Goal: Task Accomplishment & Management: Manage account settings

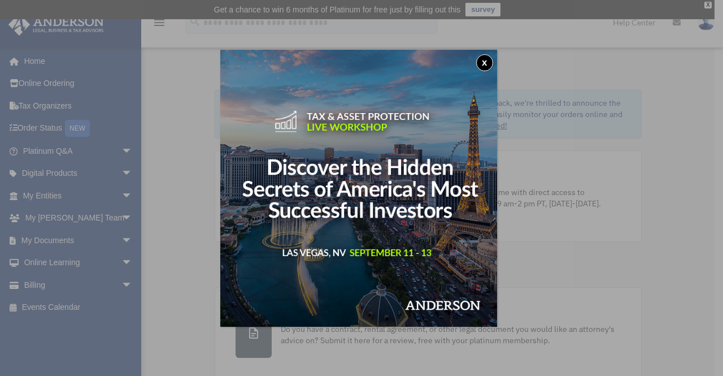
click at [71, 240] on div "x" at bounding box center [361, 188] width 723 height 376
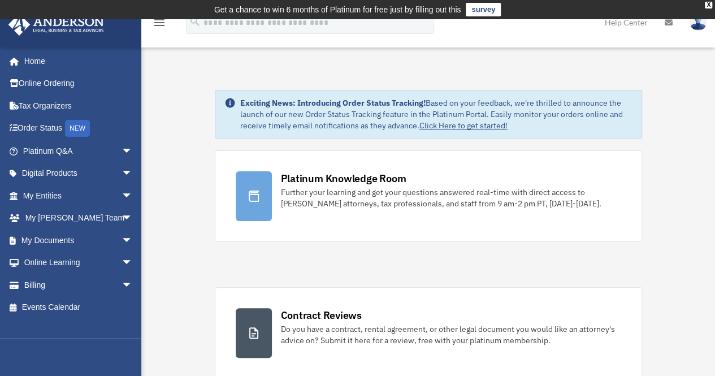
click at [71, 240] on link "My Documents arrow_drop_down" at bounding box center [79, 240] width 142 height 23
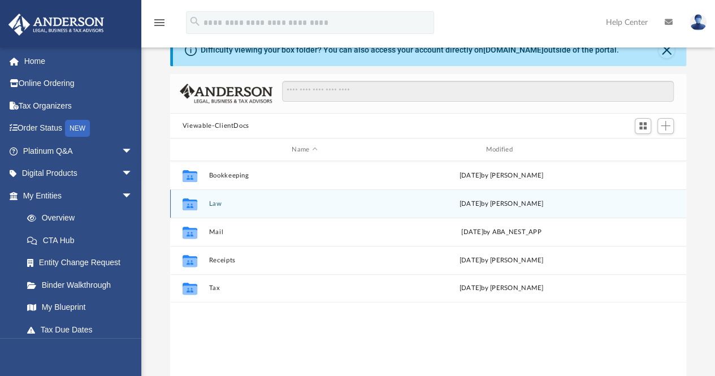
scroll to position [50, 0]
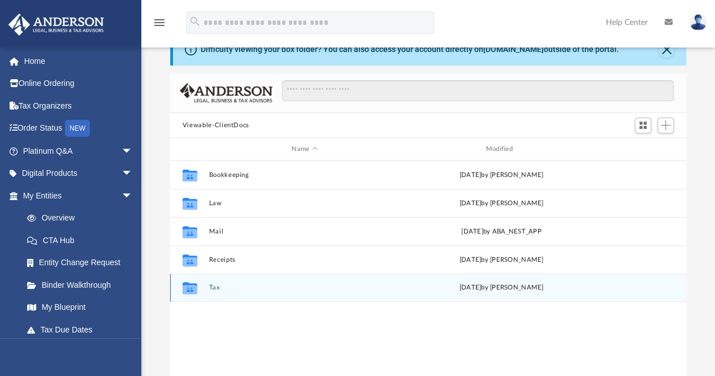
click at [231, 296] on div "Collaborated Folder Tax Tue Feb 18 2025 by Tanya Saxon" at bounding box center [428, 288] width 516 height 28
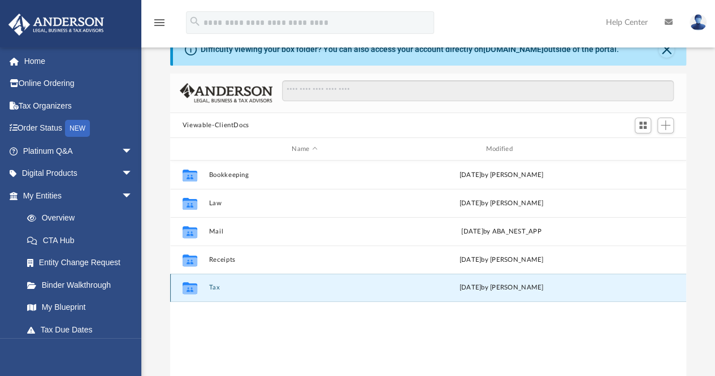
click at [206, 283] on div "Collaborated Folder Tax Tue Feb 18 2025 by Tanya Saxon" at bounding box center [428, 288] width 516 height 28
click at [209, 287] on button "Tax" at bounding box center [305, 287] width 192 height 7
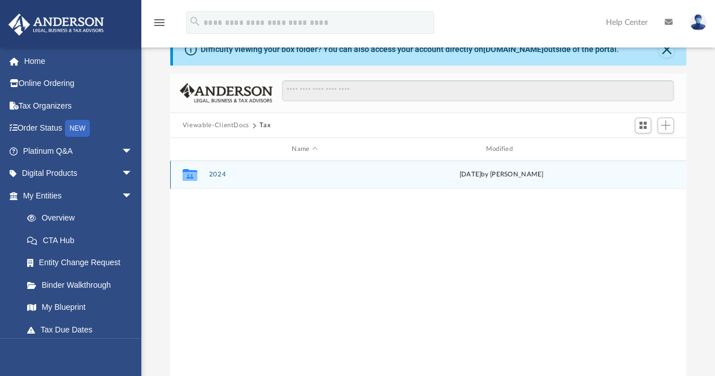
click at [219, 176] on button "2024" at bounding box center [305, 174] width 192 height 7
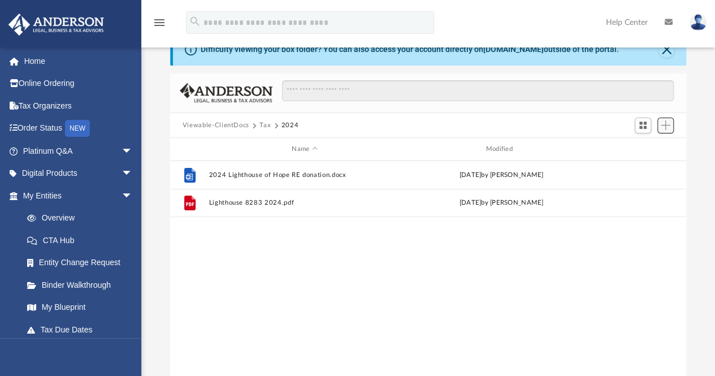
click at [666, 120] on button "Add" at bounding box center [665, 126] width 17 height 16
click at [631, 148] on li "Upload" at bounding box center [649, 148] width 36 height 12
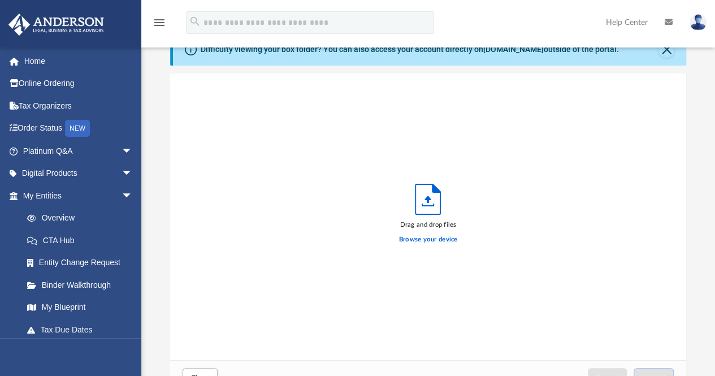
scroll to position [278, 508]
click at [422, 241] on label "Browse your device" at bounding box center [428, 240] width 59 height 10
click at [0, 0] on input "Browse your device" at bounding box center [0, 0] width 0 height 0
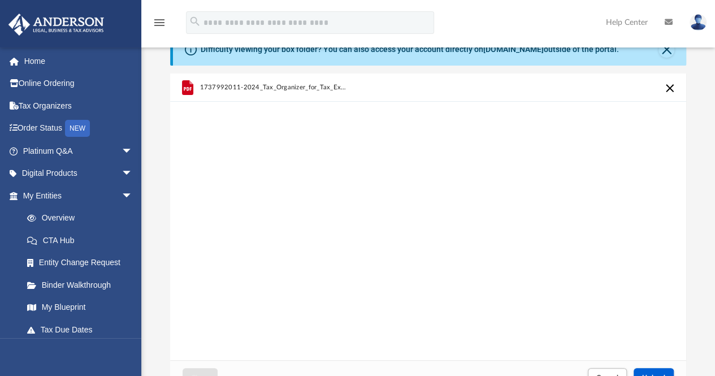
scroll to position [0, 0]
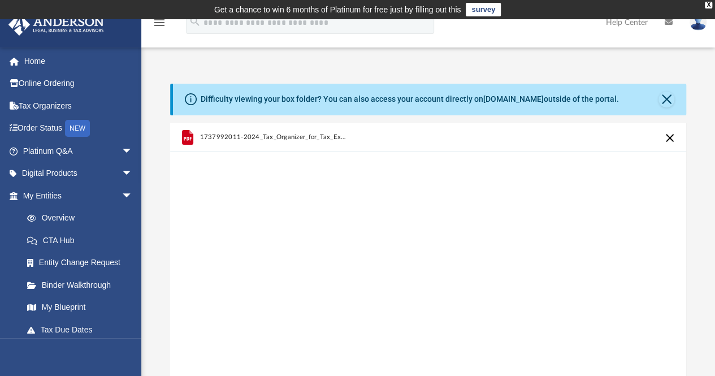
drag, startPoint x: 486, startPoint y: 239, endPoint x: 475, endPoint y: 237, distance: 11.5
click at [475, 237] on div "1737992011-2024_Tax_Organizer_for_Tax_Exempt_Organizations_Form_990___990N_Rev1…" at bounding box center [428, 266] width 516 height 287
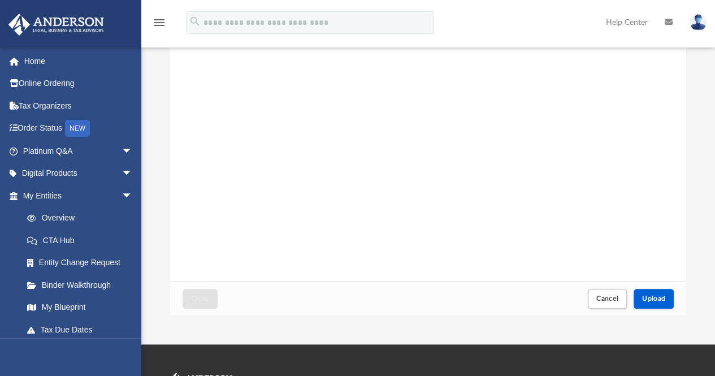
scroll to position [135, 0]
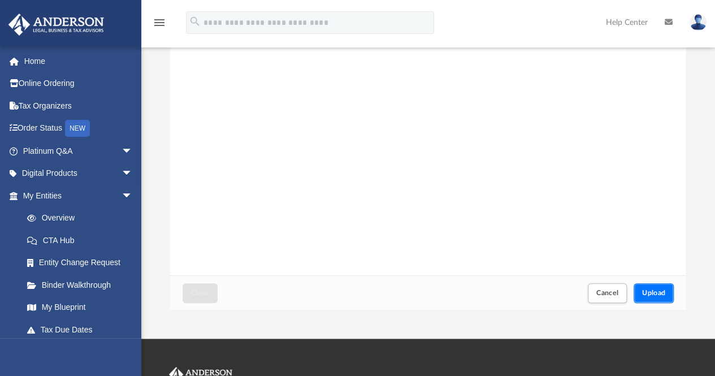
click at [644, 301] on button "Upload" at bounding box center [654, 293] width 41 height 20
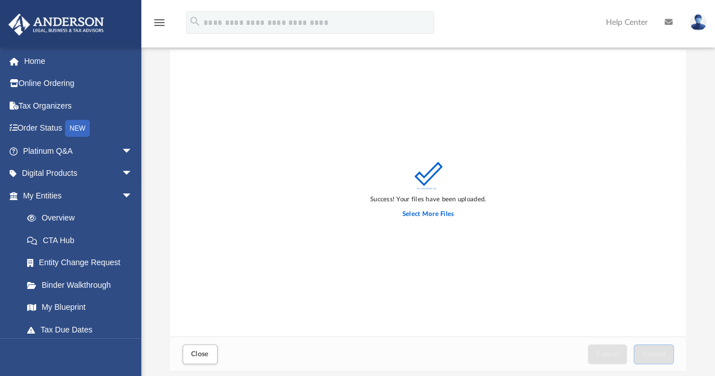
scroll to position [75, 0]
click at [433, 207] on label "Select More Files" at bounding box center [427, 212] width 51 height 10
click at [0, 0] on input "Select More Files" at bounding box center [0, 0] width 0 height 0
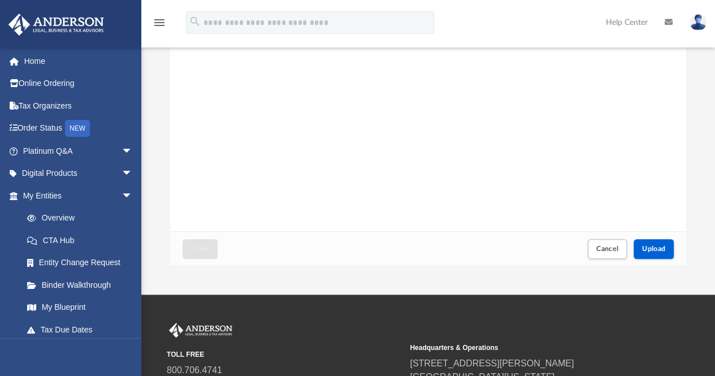
scroll to position [183, 0]
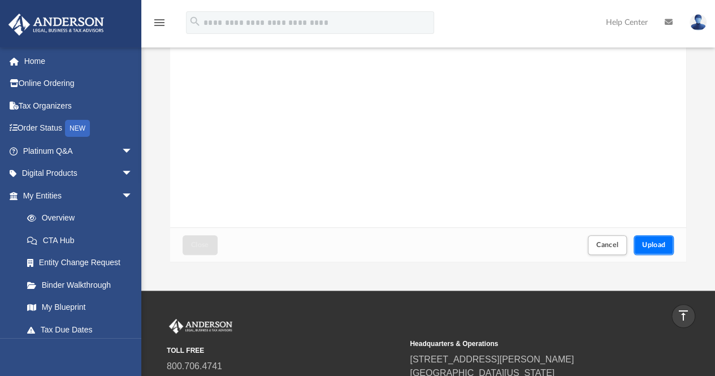
click at [660, 247] on span "Upload" at bounding box center [654, 244] width 24 height 7
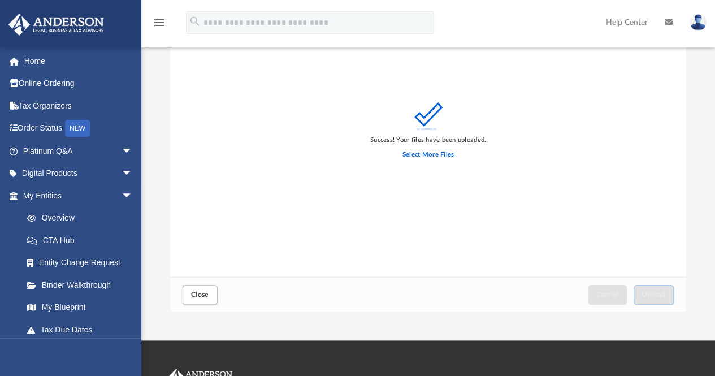
scroll to position [133, 0]
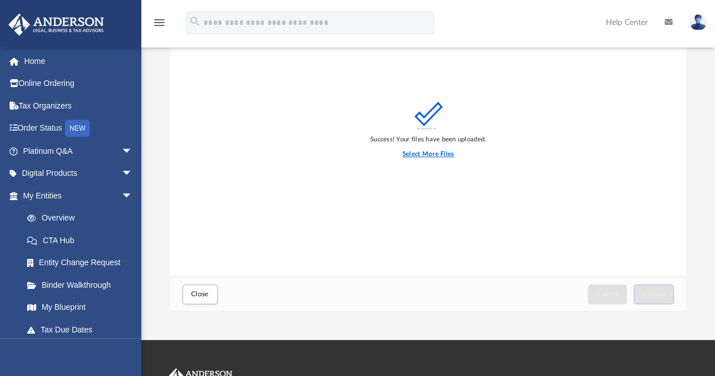
click at [439, 155] on label "Select More Files" at bounding box center [427, 154] width 51 height 10
click at [0, 0] on input "Select More Files" at bounding box center [0, 0] width 0 height 0
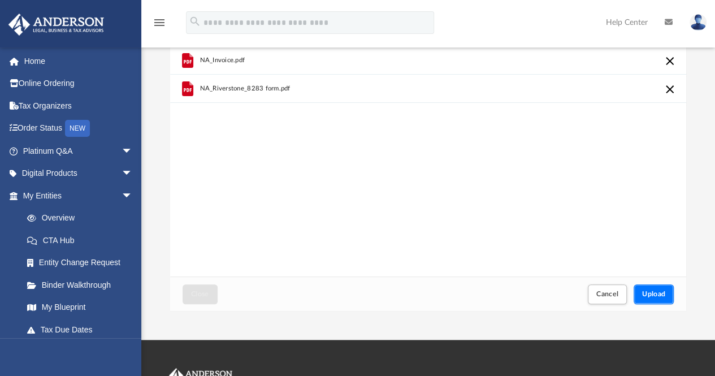
click at [648, 284] on button "Upload" at bounding box center [654, 294] width 41 height 20
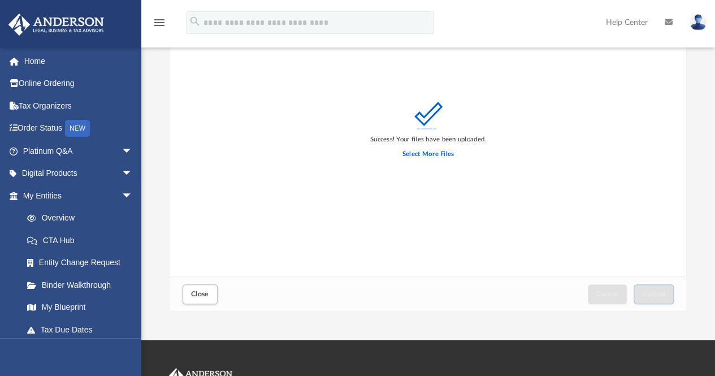
scroll to position [0, 0]
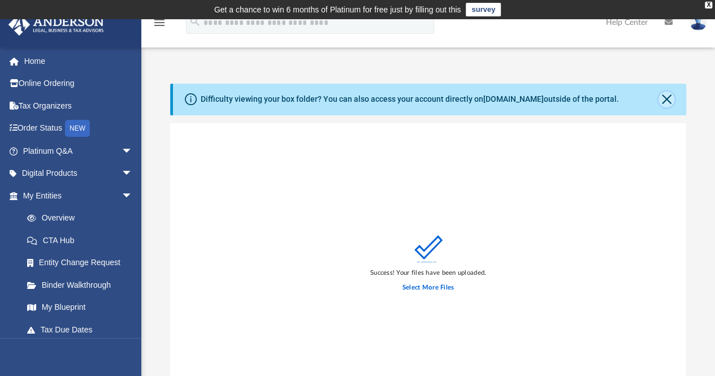
click at [666, 100] on button "Close" at bounding box center [666, 100] width 16 height 16
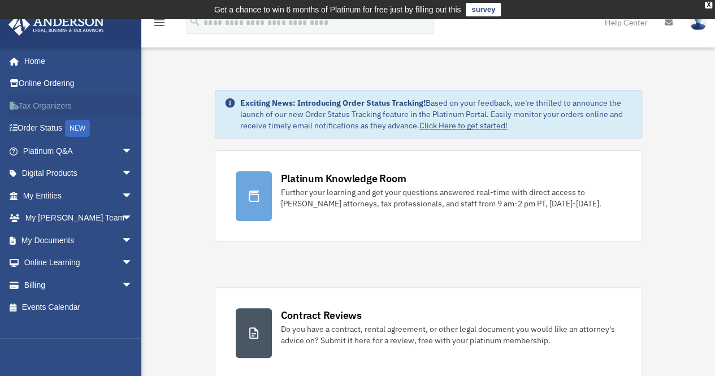
click at [62, 110] on link "Tax Organizers" at bounding box center [79, 105] width 142 height 23
click at [122, 193] on span "arrow_drop_down" at bounding box center [133, 195] width 23 height 23
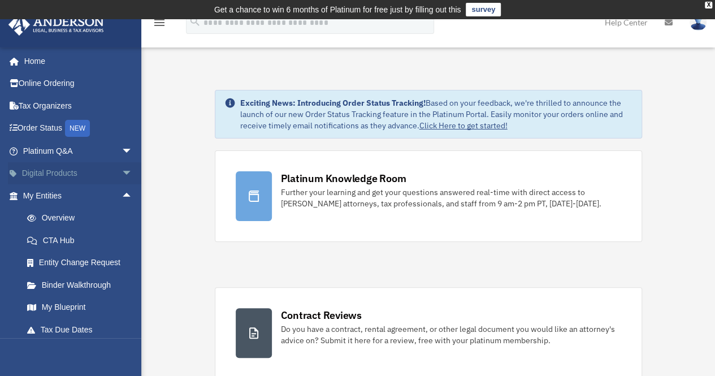
click at [122, 171] on span "arrow_drop_down" at bounding box center [133, 173] width 23 height 23
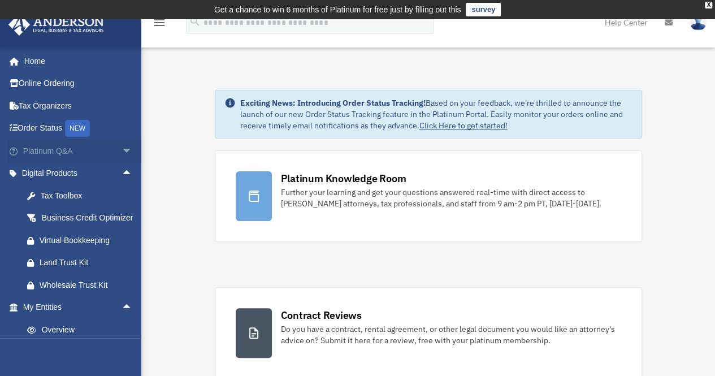
click at [122, 146] on span "arrow_drop_down" at bounding box center [133, 151] width 23 height 23
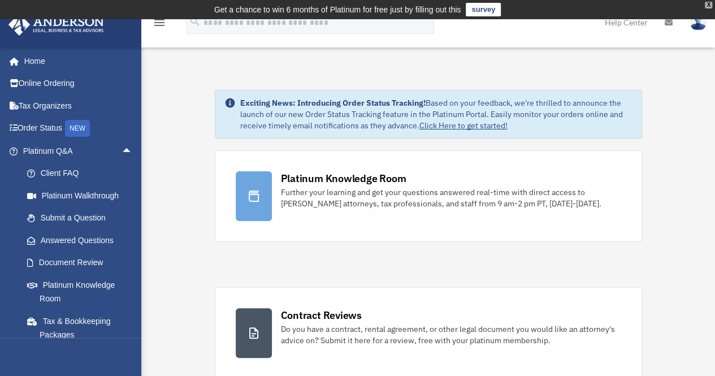
click at [708, 6] on div "X" at bounding box center [708, 5] width 7 height 7
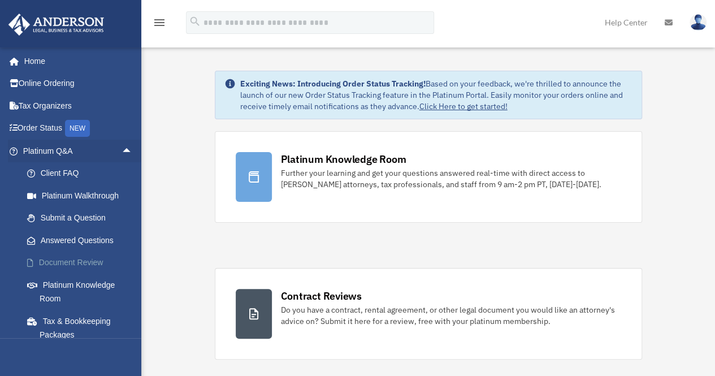
click at [102, 257] on link "Document Review" at bounding box center [83, 263] width 134 height 23
click at [99, 263] on link "Document Review" at bounding box center [83, 263] width 134 height 23
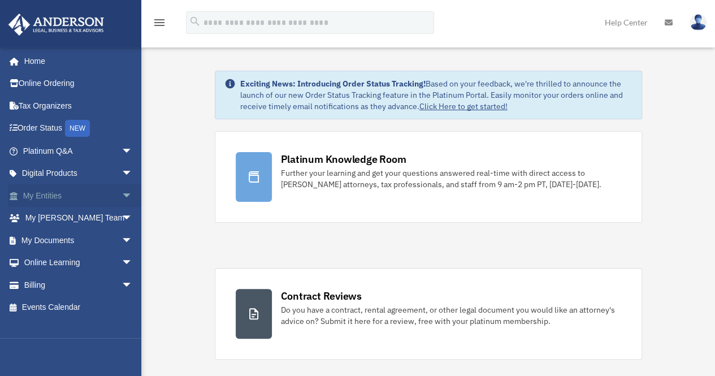
click at [63, 196] on link "My Entities arrow_drop_down" at bounding box center [79, 195] width 142 height 23
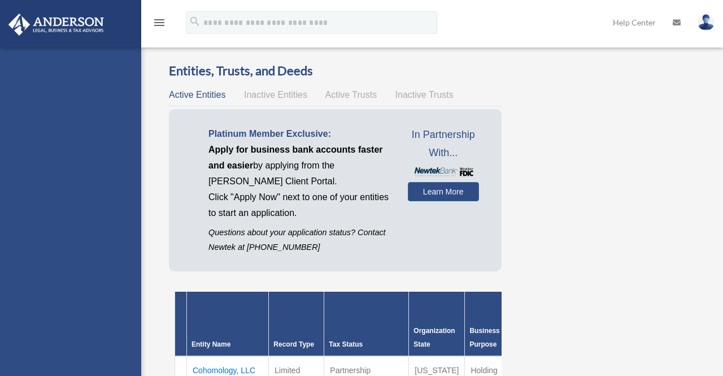
click at [118, 197] on div "[EMAIL_ADDRESS][DOMAIN_NAME] Sign Out [EMAIL_ADDRESS][DOMAIN_NAME] Home Online …" at bounding box center [70, 235] width 141 height 376
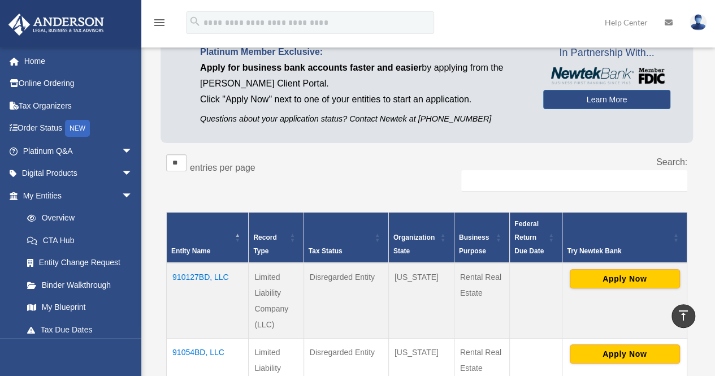
scroll to position [81, 0]
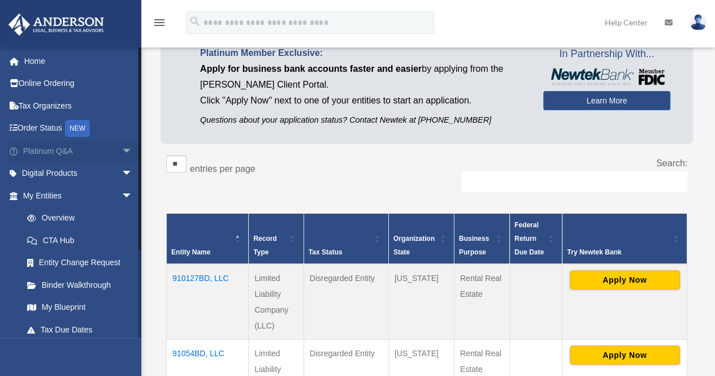
click at [62, 153] on link "Platinum Q&A arrow_drop_down" at bounding box center [79, 151] width 142 height 23
click at [105, 174] on link "Digital Products arrow_drop_down" at bounding box center [79, 173] width 142 height 23
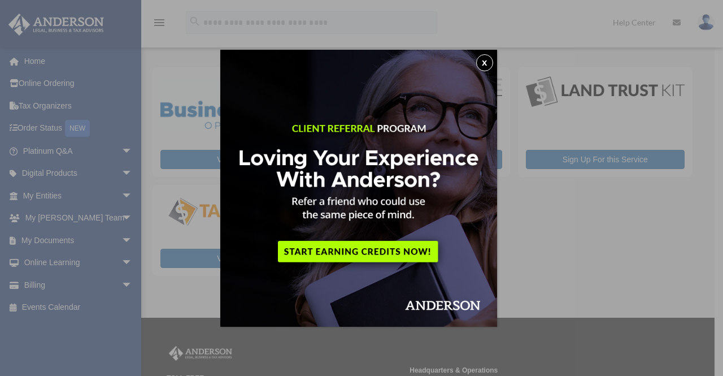
click at [491, 64] on button "x" at bounding box center [484, 62] width 17 height 17
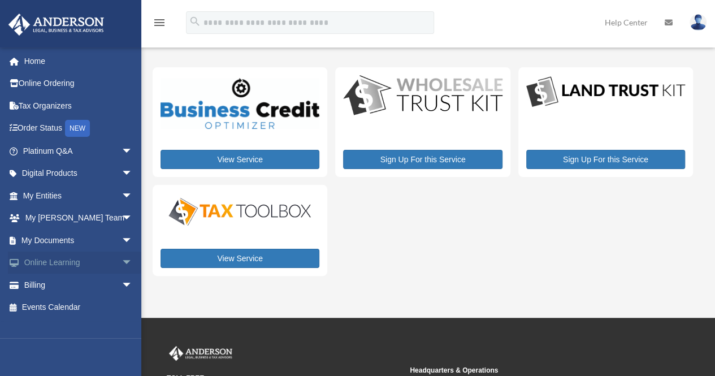
click at [122, 262] on span "arrow_drop_down" at bounding box center [133, 263] width 23 height 23
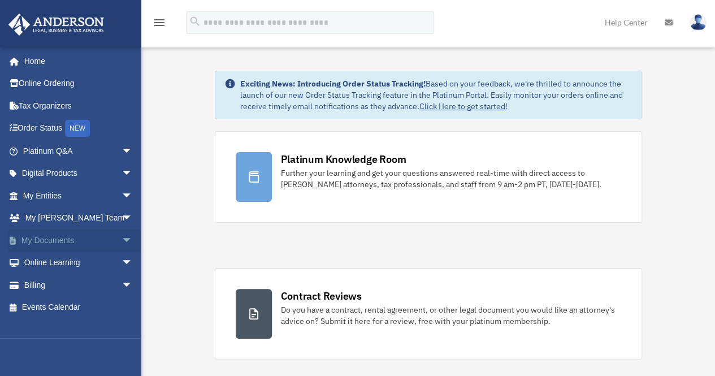
click at [90, 246] on link "My Documents arrow_drop_down" at bounding box center [79, 240] width 142 height 23
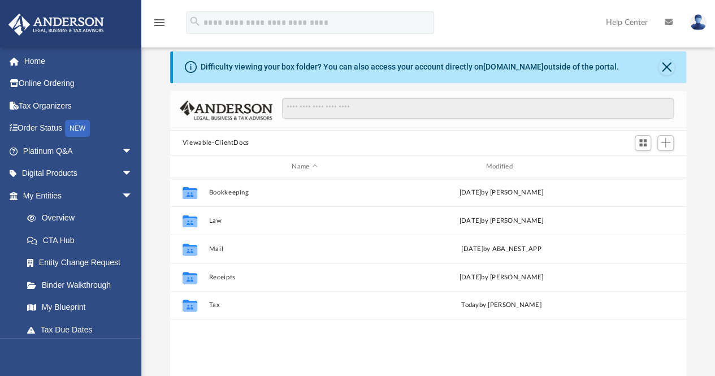
scroll to position [14, 0]
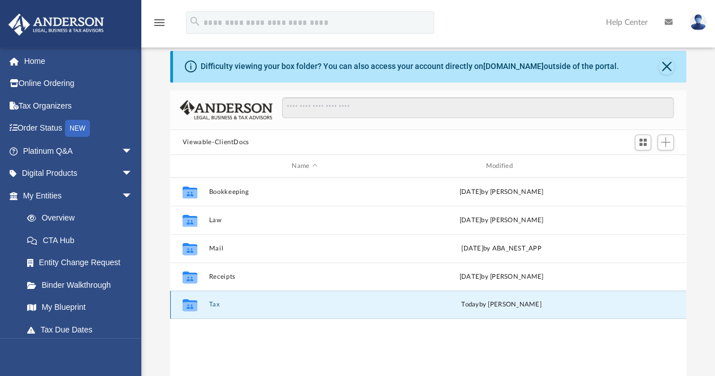
click at [210, 306] on button "Tax" at bounding box center [305, 304] width 192 height 7
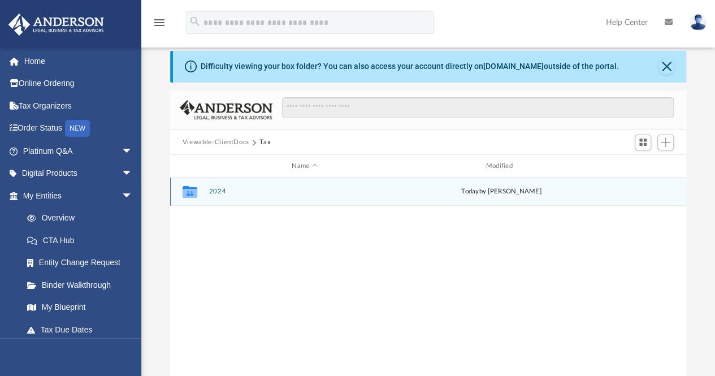
click at [215, 192] on button "2024" at bounding box center [305, 191] width 192 height 7
